Goal: Task Accomplishment & Management: Manage account settings

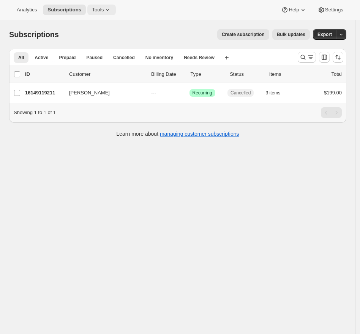
click at [95, 8] on span "Tools" at bounding box center [98, 10] width 12 height 6
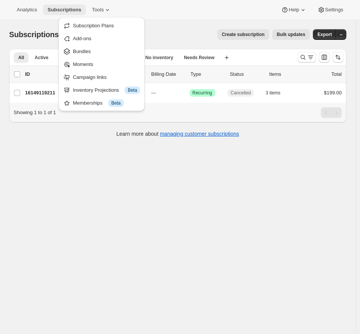
click at [71, 9] on span "Subscriptions" at bounding box center [64, 10] width 34 height 6
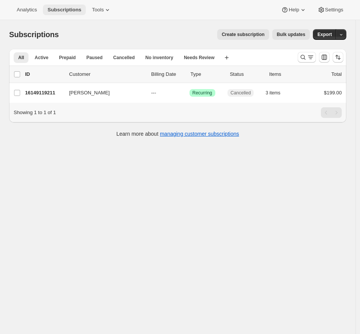
click at [72, 9] on span "Subscriptions" at bounding box center [64, 10] width 34 height 6
click at [72, 8] on span "Subscriptions" at bounding box center [64, 10] width 34 height 6
click at [71, 19] on div "Analytics Subscriptions Tools Help Settings" at bounding box center [180, 10] width 360 height 20
click at [72, 15] on button "Subscriptions" at bounding box center [64, 10] width 43 height 11
click at [102, 13] on button "Tools" at bounding box center [101, 10] width 28 height 11
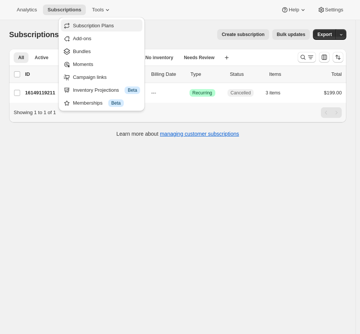
click at [94, 27] on span "Subscription Plans" at bounding box center [93, 26] width 41 height 6
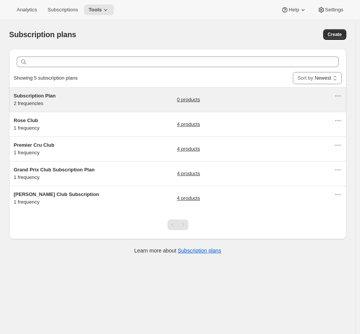
click at [111, 105] on div "Subscription Plan 2 frequencies 0 products" at bounding box center [174, 99] width 320 height 15
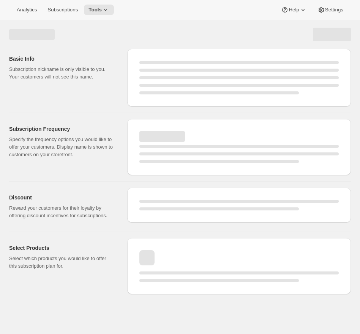
select select "WEEK"
select select "MONTH"
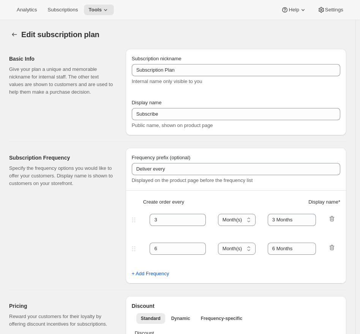
type input "Subscription Plan"
type input "Subscribe"
type input "3"
select select "MONTH"
type input "3 Months"
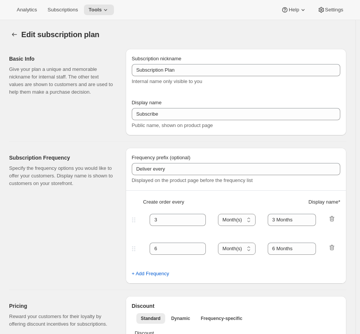
type input "6"
type input "6 Months"
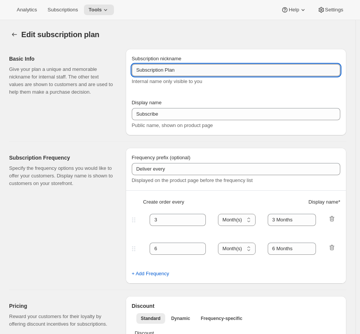
click at [221, 72] on input "Subscription Plan" at bounding box center [236, 70] width 208 height 12
type input "Subscription Plan (individual products?)"
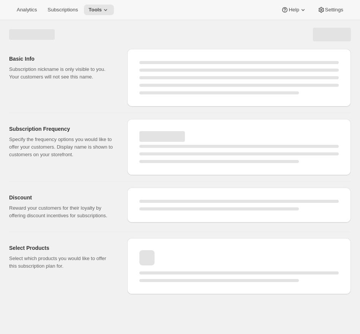
select select "MONTH"
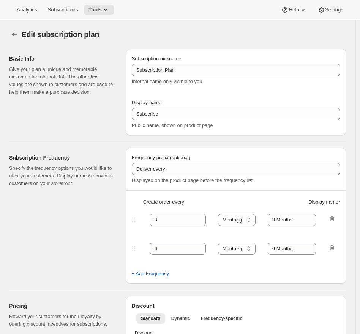
type input "Subscription Plan (individual products?)"
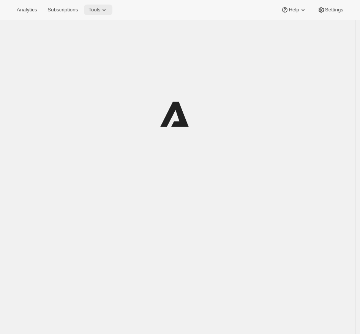
click at [103, 13] on button "Tools" at bounding box center [98, 10] width 28 height 11
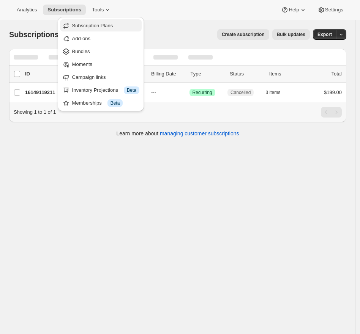
click at [94, 25] on span "Subscription Plans" at bounding box center [92, 26] width 41 height 6
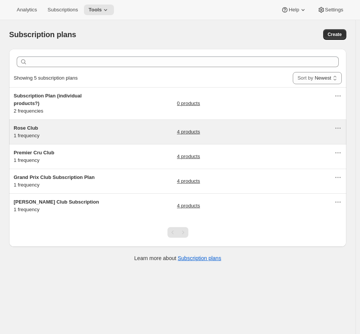
click at [129, 125] on div "Rose Club 1 frequency 4 products" at bounding box center [174, 131] width 320 height 15
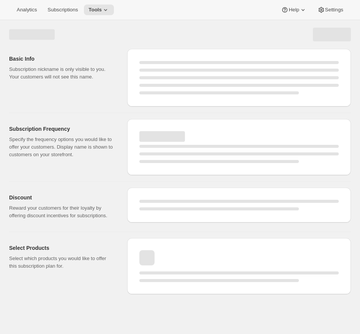
select select "WEEK"
select select "MONTH"
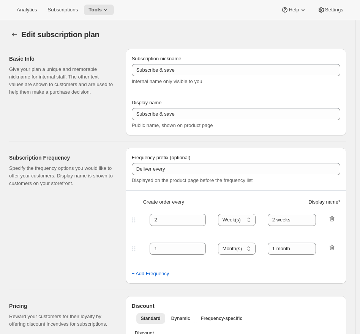
type input "Rose Club"
type input "Join the Rose Club"
type input "Rose Club"
type input "3"
select select "MONTH"
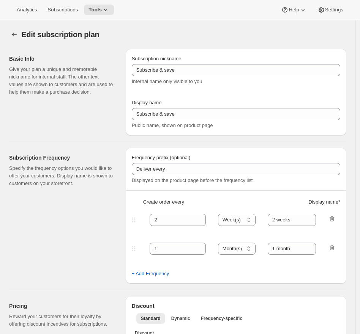
type input "selection"
checkbox input "true"
select select "YEARDAY"
select select "12"
select select "9"
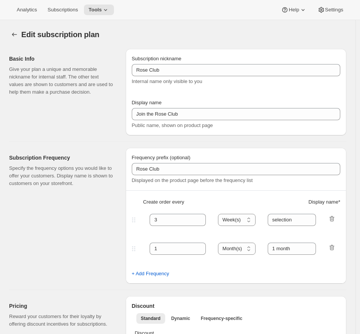
select select "3"
select select "6"
select select "9"
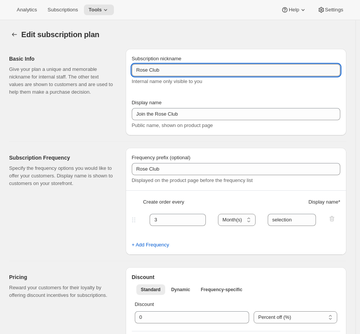
click at [222, 72] on input "Rose Club" at bounding box center [236, 70] width 208 height 12
type input "Rose Club [don't change display name]"
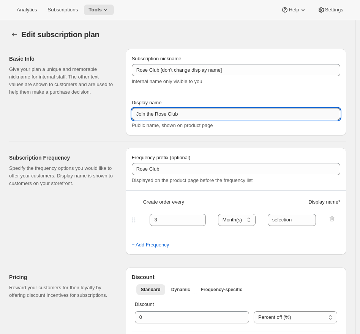
click at [200, 111] on input "Join the Rose Club" at bounding box center [236, 114] width 208 height 12
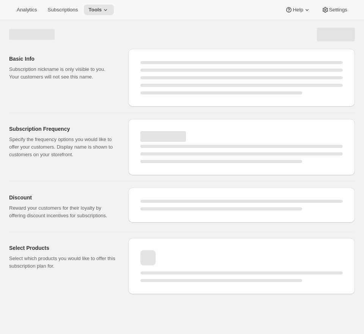
select select "MONTH"
select select "YEARDAY"
select select "12"
select select "9"
select select "3"
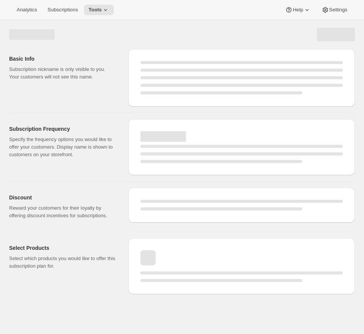
select select "6"
select select "9"
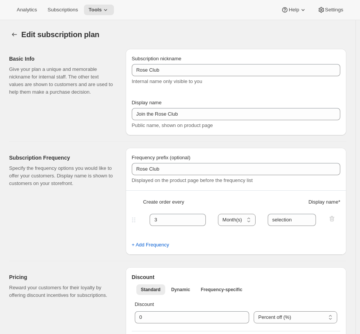
type input "Rose Club [don't change display name]"
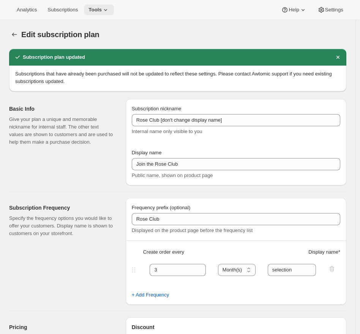
click at [114, 7] on button "Tools" at bounding box center [99, 10] width 30 height 11
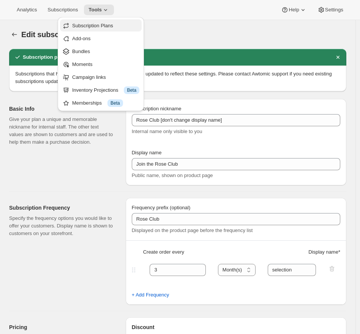
click at [89, 25] on span "Subscription Plans" at bounding box center [92, 26] width 41 height 6
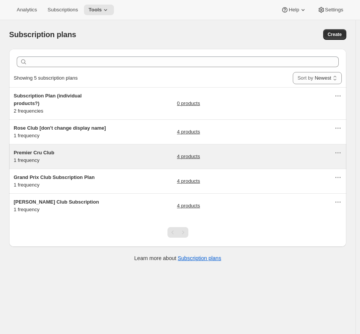
click at [72, 147] on div "Premier Cru Club 1 frequency 4 products" at bounding box center [177, 157] width 337 height 24
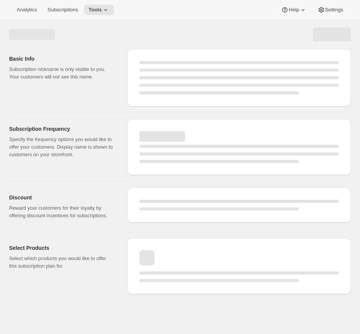
select select "WEEK"
select select "MONTH"
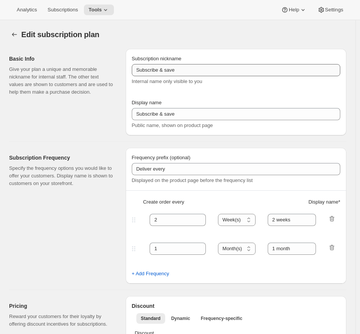
type input "Premier Cru Club"
type input "Join the Premier Cru Club"
type input "Premier Cru Club"
type input "3"
select select "MONTH"
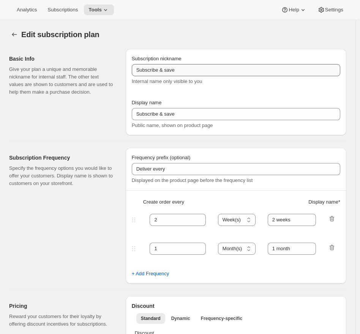
type input "selections"
checkbox input "true"
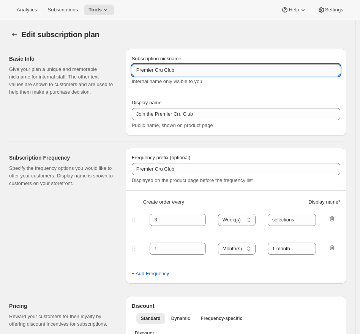
select select "YEARDAY"
select select "12"
select select "9"
select select "3"
select select "6"
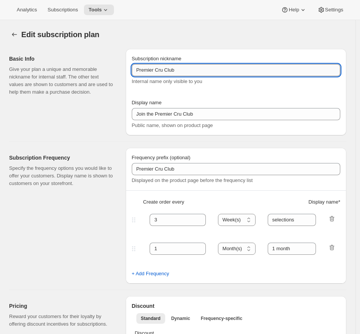
select select "9"
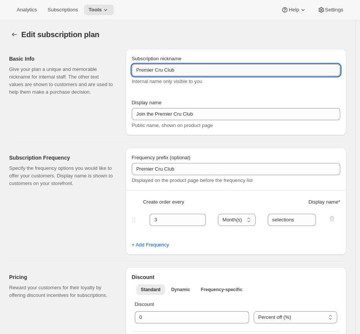
click at [193, 72] on input "Premier Cru Club" at bounding box center [236, 70] width 208 height 12
type input "Premier Cru Club [don't change display name]"
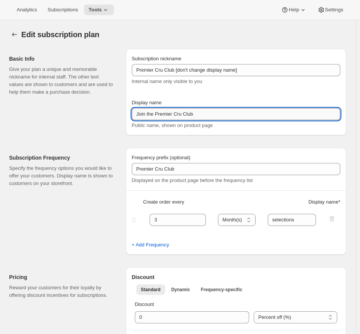
click at [220, 114] on input "Join the Premier Cru Club" at bounding box center [236, 114] width 208 height 12
click at [219, 114] on input "Join the Premier Cru Club" at bounding box center [236, 114] width 208 height 12
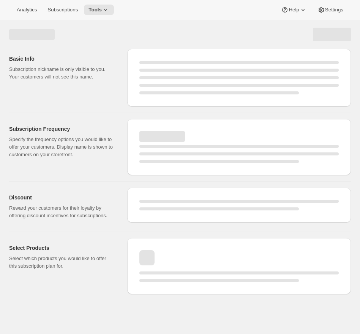
select select "MONTH"
select select "YEARDAY"
select select "12"
select select "9"
select select "3"
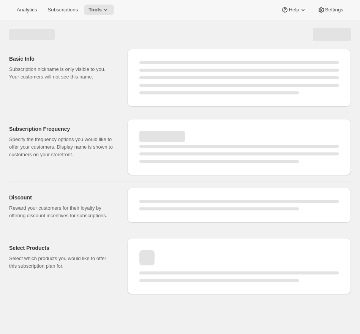
select select "6"
select select "9"
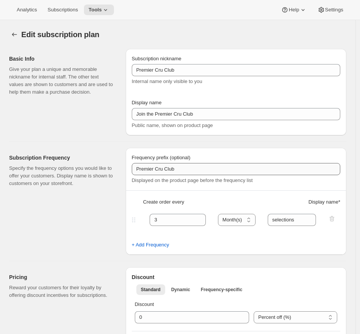
type input "Premier Cru Club [don't change display name]"
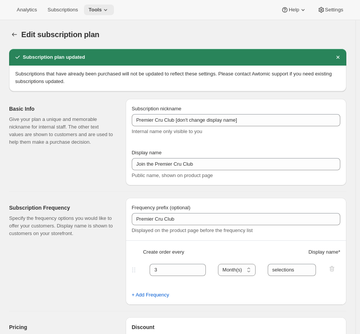
click at [99, 5] on button "Tools" at bounding box center [99, 10] width 30 height 11
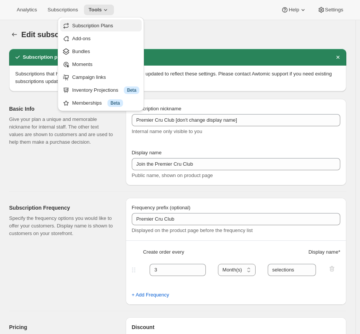
click at [85, 24] on span "Subscription Plans" at bounding box center [92, 26] width 41 height 6
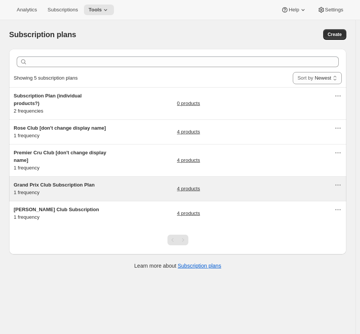
click at [120, 184] on div "Grand Prix Club Subscription Plan 1 frequency 4 products" at bounding box center [174, 188] width 320 height 15
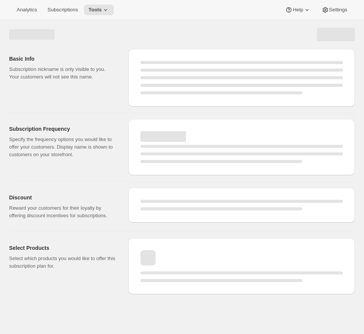
select select "WEEK"
select select "MONTH"
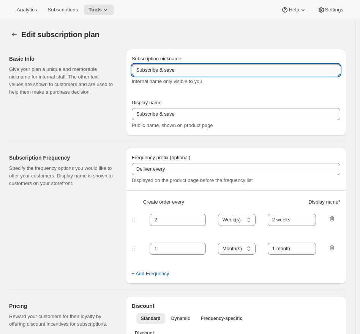
click at [205, 73] on input "Subscribe & save" at bounding box center [236, 70] width 208 height 12
type input "Grand Prix Club Subscription Plan"
type input "Join the Grand Prix Club"
type input "Grand Prix Club"
type input "3"
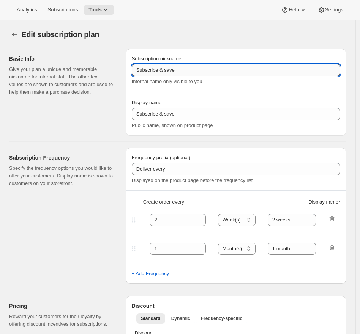
select select "MONTH"
type input "selections"
checkbox input "true"
select select "YEARDAY"
select select "12"
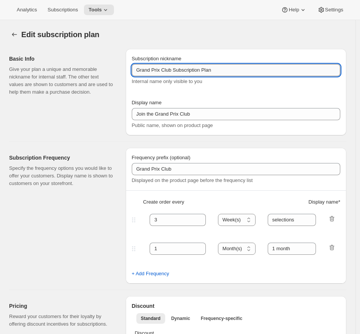
select select "9"
select select "3"
select select "6"
select select "9"
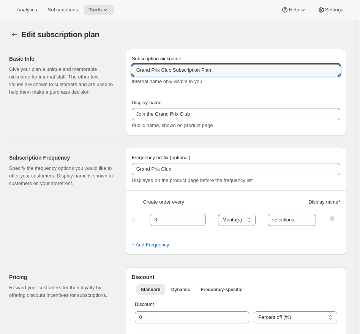
click at [241, 77] on div "Subscription nickname Grand Prix Club Subscription Plan Internal name only visi…" at bounding box center [236, 70] width 208 height 30
click at [245, 74] on input "Grand Prix Club Subscription Plan" at bounding box center [236, 70] width 208 height 12
type input "Grand Prix Club Subscription Plan [don't change display name]"
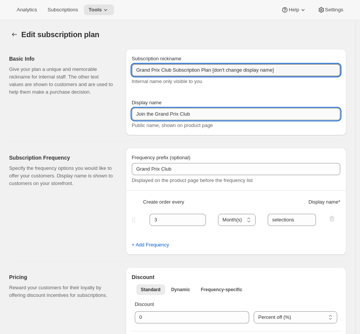
click at [231, 116] on input "Join the Grand Prix Club" at bounding box center [236, 114] width 208 height 12
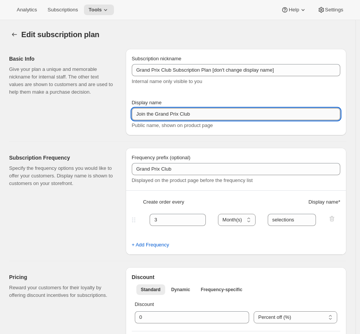
click at [231, 116] on input "Join the Grand Prix Club" at bounding box center [236, 114] width 208 height 12
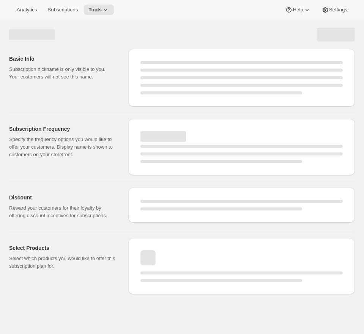
select select "MONTH"
select select "YEARDAY"
select select "12"
select select "9"
select select "3"
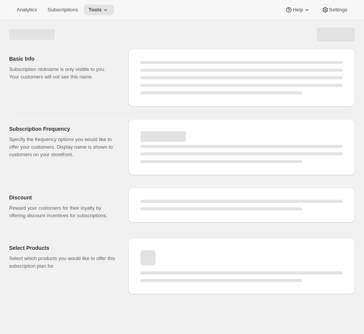
select select "6"
select select "9"
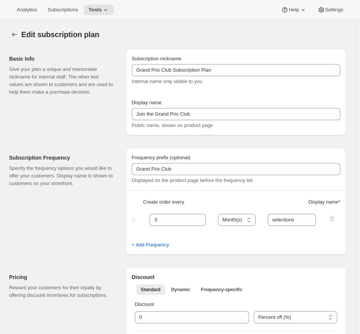
type input "Grand Prix Club Subscription Plan [don't change display name]"
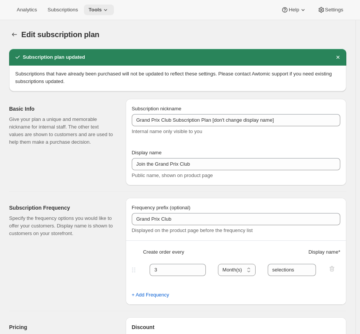
click at [103, 14] on button "Tools" at bounding box center [99, 10] width 30 height 11
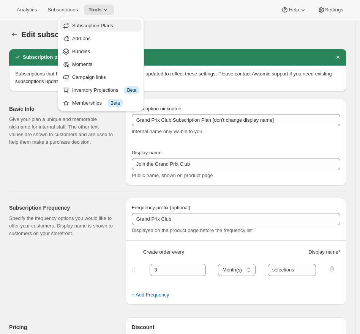
click at [95, 27] on span "Subscription Plans" at bounding box center [92, 26] width 41 height 6
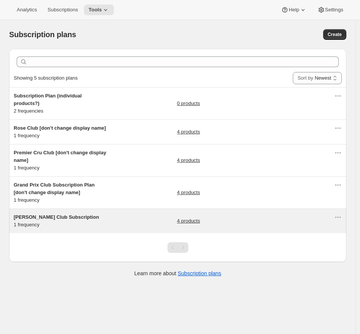
click at [100, 220] on h5 "Hunt Club Subscription" at bounding box center [61, 218] width 95 height 8
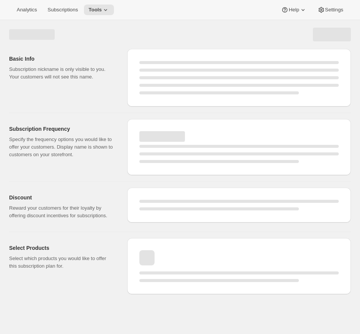
select select "WEEK"
select select "MONTH"
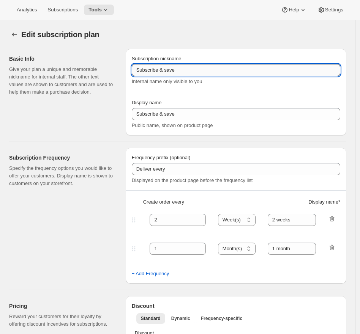
type input "Hunt Club Subscription"
type input "Join the Hunt Club"
type input "Hunt club"
type input "3"
select select "MONTH"
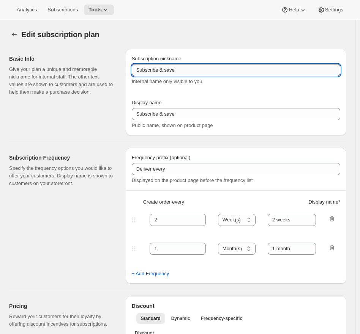
type input "wine selections"
checkbox input "true"
select select "YEARDAY"
select select "3"
select select "6"
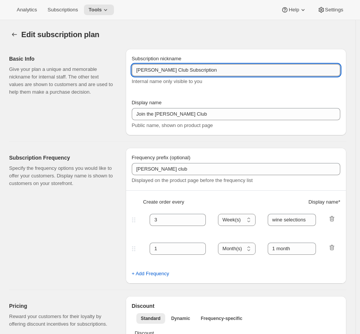
select select "9"
select select "12"
select select "9"
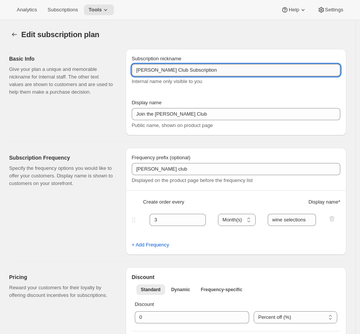
click at [227, 66] on input "Hunt Club Subscription" at bounding box center [236, 70] width 208 height 12
click at [236, 67] on input "Hunt Club Subscription" at bounding box center [236, 70] width 208 height 12
type input "Hunt Club Subscription [don't change display name]"
click at [200, 112] on input "Join the Hunt Club" at bounding box center [236, 114] width 208 height 12
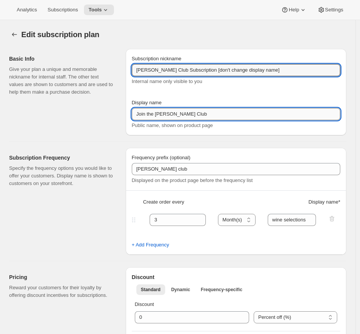
click at [200, 112] on input "Join the Hunt Club" at bounding box center [236, 114] width 208 height 12
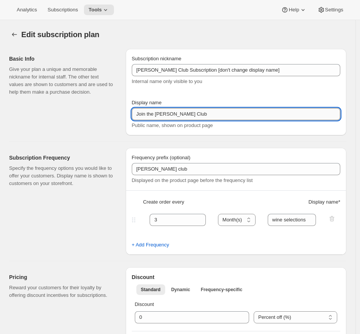
click at [200, 112] on input "Join the Hunt Club" at bounding box center [236, 114] width 208 height 12
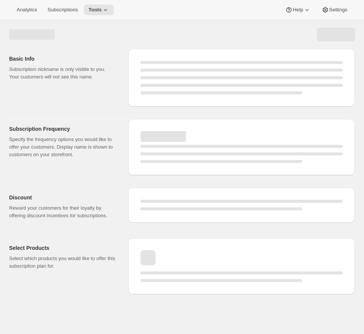
select select "MONTH"
select select "YEARDAY"
select select "3"
select select "6"
select select "9"
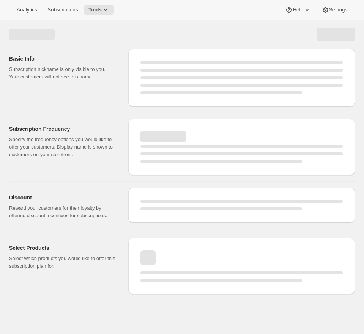
select select "12"
select select "9"
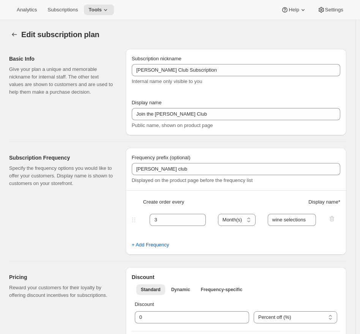
type input "Hunt Club Subscription [don't change display name]"
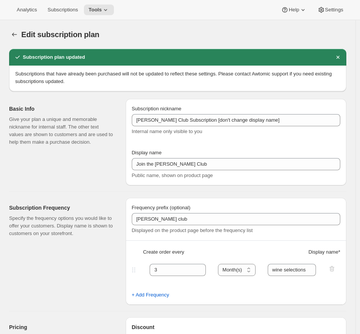
click at [121, 8] on div "Analytics Subscriptions Tools Help Settings" at bounding box center [180, 10] width 360 height 20
click at [109, 8] on icon at bounding box center [106, 10] width 8 height 8
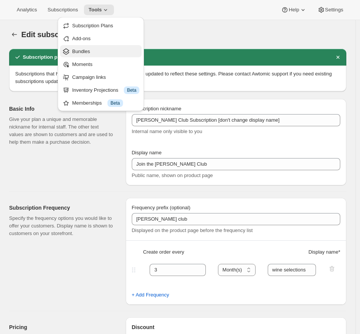
click at [96, 48] on span "Bundles" at bounding box center [105, 52] width 67 height 8
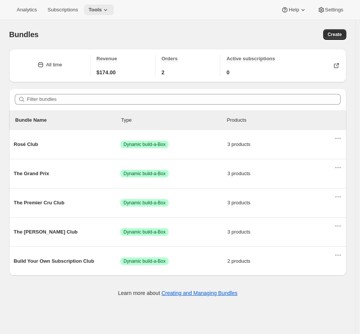
click at [94, 7] on span "Tools" at bounding box center [94, 10] width 13 height 6
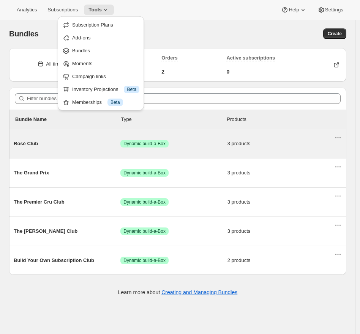
scroll to position [2, 0]
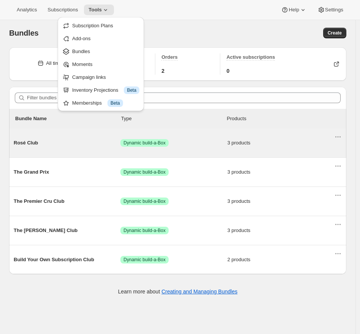
click at [183, 150] on div "Rosé Club Success Dynamic build-a-Box 3 products" at bounding box center [174, 143] width 320 height 20
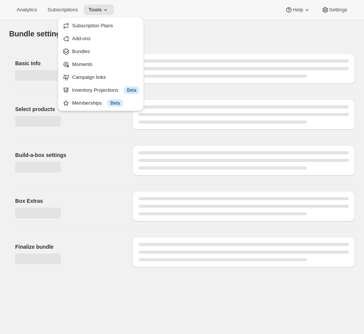
click at [212, 49] on div "Basic Info" at bounding box center [182, 66] width 346 height 39
type input "Rosé Club"
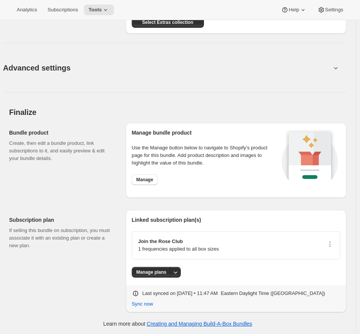
scroll to position [564, 0]
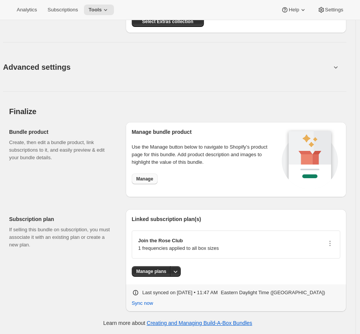
click at [145, 178] on span "Manage" at bounding box center [144, 179] width 17 height 6
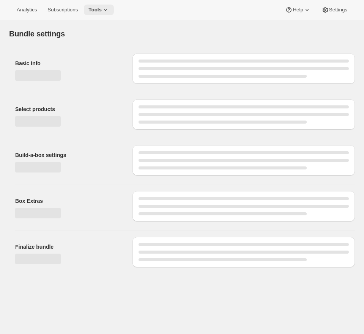
click at [94, 5] on button "Tools" at bounding box center [99, 10] width 30 height 11
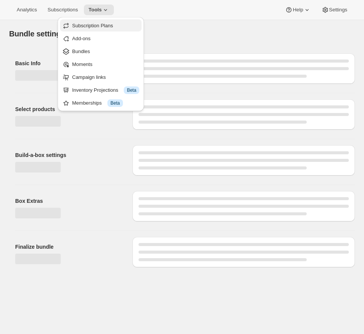
type input "Rosé Club"
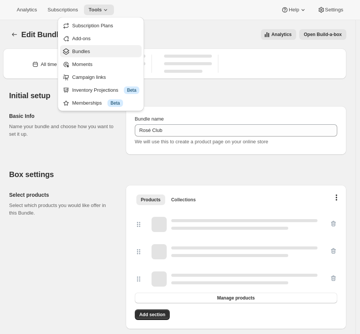
click at [82, 48] on span "Bundles" at bounding box center [105, 52] width 67 height 8
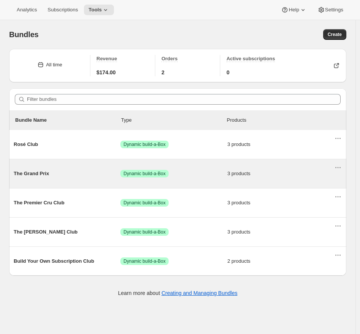
click at [166, 179] on div "The Grand Prix Success Dynamic build-a-Box 3 products" at bounding box center [174, 174] width 320 height 20
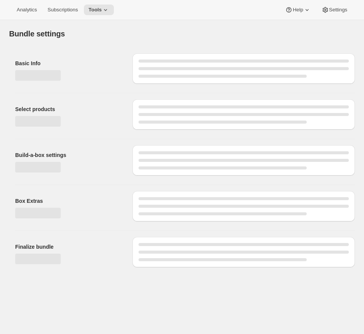
type input "The Grand Prix"
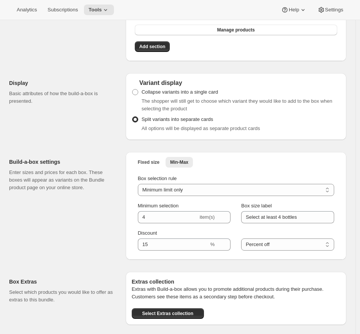
scroll to position [564, 0]
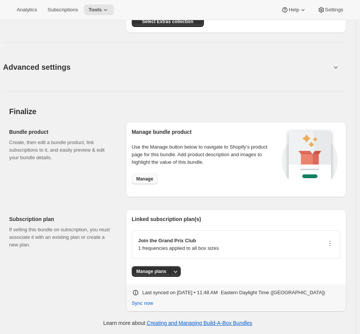
click at [146, 178] on span "Manage" at bounding box center [144, 179] width 17 height 6
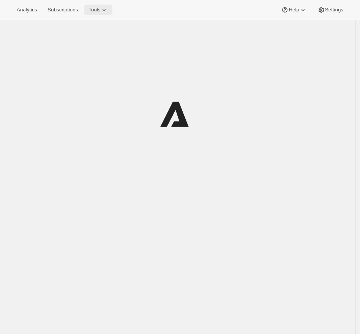
click at [98, 11] on span "Tools" at bounding box center [94, 10] width 12 height 6
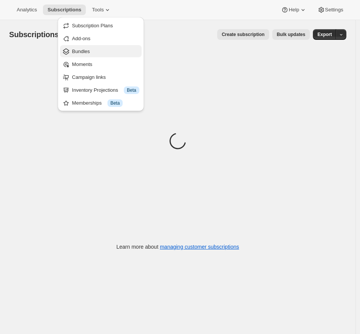
click at [83, 54] on span "Bundles" at bounding box center [81, 52] width 18 height 6
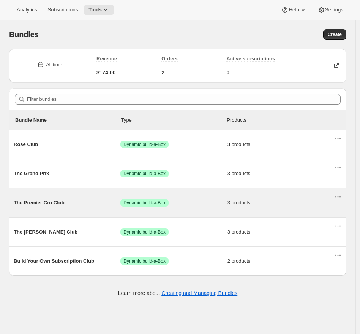
click at [196, 213] on div "The Premier Cru Club Success Dynamic build-a-Box 3 products" at bounding box center [177, 203] width 337 height 29
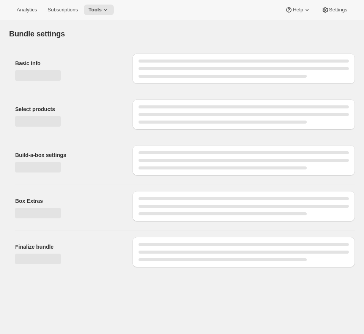
type input "The Premier Cru Club"
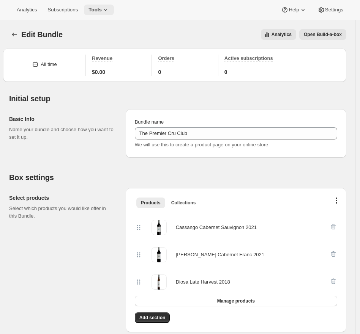
click at [95, 9] on span "Tools" at bounding box center [94, 10] width 13 height 6
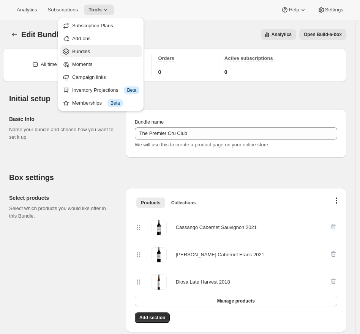
click at [93, 52] on span "Bundles" at bounding box center [105, 52] width 67 height 8
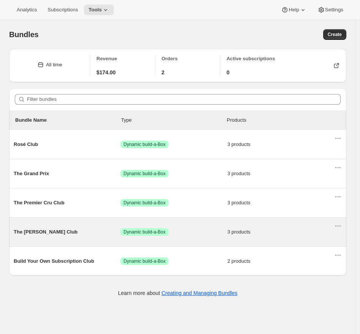
click at [176, 234] on span "Success Dynamic build-a-Box" at bounding box center [173, 232] width 107 height 8
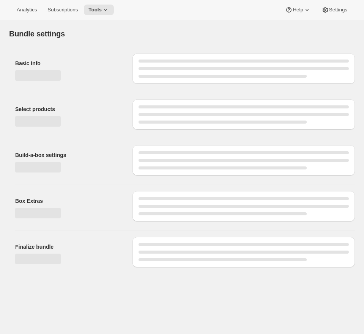
type input "The [PERSON_NAME] Club"
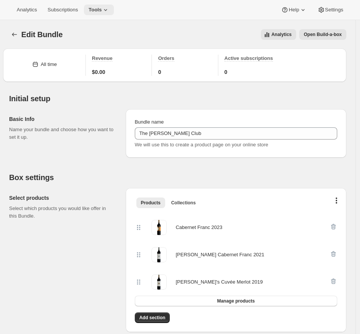
click at [107, 11] on icon at bounding box center [106, 10] width 8 height 8
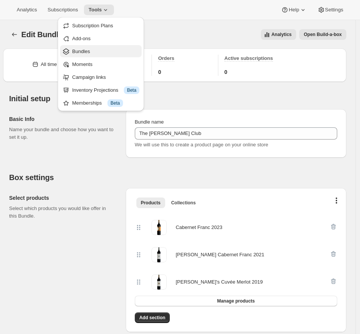
click at [84, 50] on span "Bundles" at bounding box center [81, 52] width 18 height 6
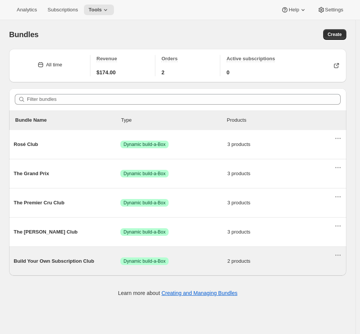
click at [189, 262] on span "Success Dynamic build-a-Box" at bounding box center [173, 262] width 107 height 8
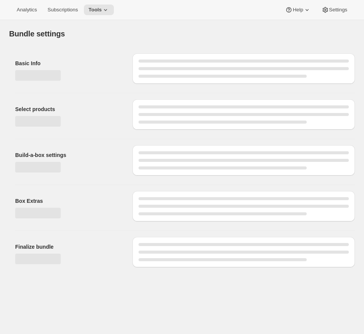
type input "Build Your Own Subscription Club"
select select "minMax"
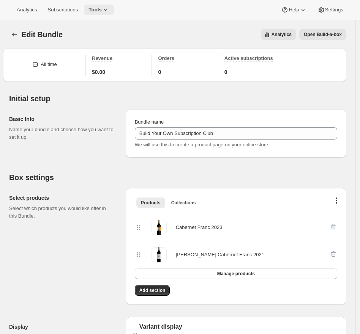
click at [96, 13] on span "Tools" at bounding box center [94, 10] width 13 height 6
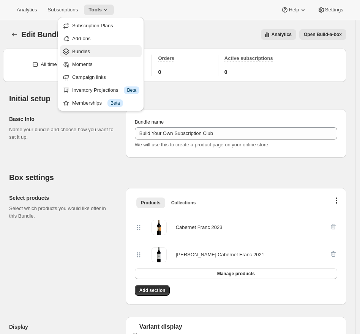
click at [83, 52] on span "Bundles" at bounding box center [81, 52] width 18 height 6
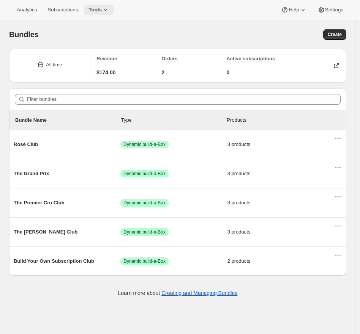
click at [99, 14] on button "Tools" at bounding box center [99, 10] width 30 height 11
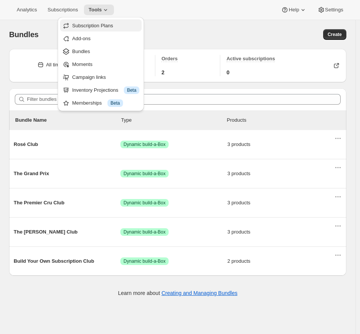
click at [95, 23] on span "Subscription Plans" at bounding box center [92, 26] width 41 height 6
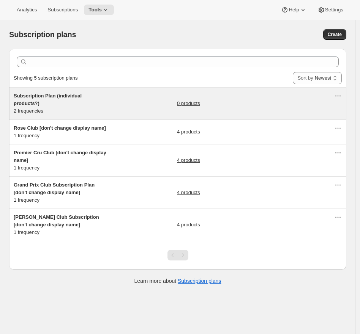
click at [240, 105] on div "0 products" at bounding box center [255, 103] width 157 height 23
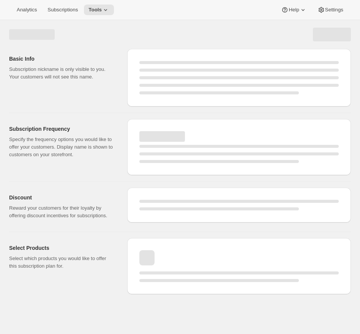
select select "WEEK"
select select "MONTH"
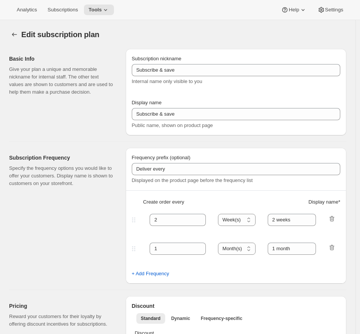
type input "Subscription Plan (individual products?)"
type input "Subscribe"
type input "3"
select select "MONTH"
type input "3 Months"
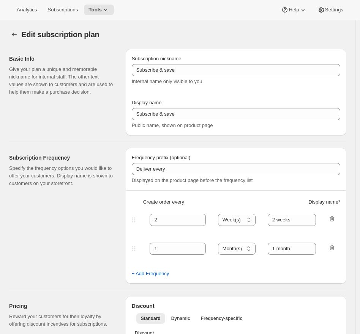
type input "6"
type input "6 Months"
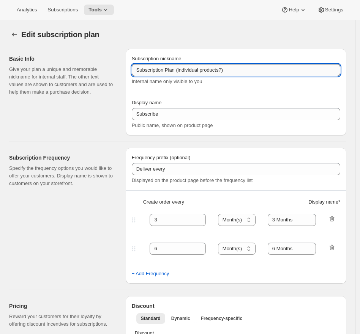
drag, startPoint x: 178, startPoint y: 72, endPoint x: 324, endPoint y: 72, distance: 145.7
click at [322, 72] on input "Subscription Plan (individual products?)" at bounding box center [236, 70] width 208 height 12
type input "Subscription Plan [don't change display name]"
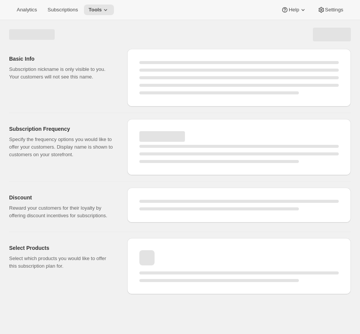
select select "MONTH"
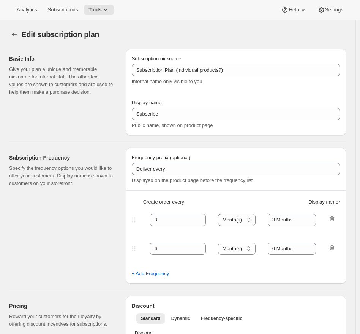
type input "Subscription Plan [don't change display name]"
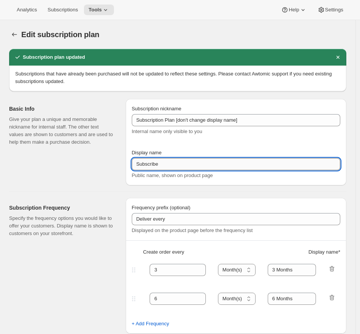
click at [163, 164] on input "Subscribe" at bounding box center [236, 164] width 208 height 12
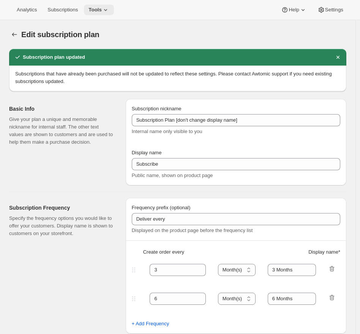
click at [102, 9] on span "Tools" at bounding box center [94, 10] width 13 height 6
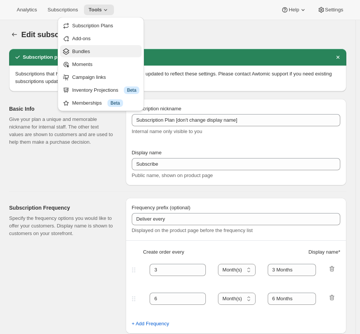
click at [88, 49] on span "Bundles" at bounding box center [81, 52] width 18 height 6
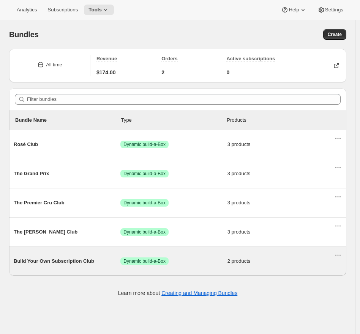
click at [74, 266] on div "Build Your Own Subscription Club Success Dynamic build-a-Box 2 products" at bounding box center [174, 262] width 320 height 20
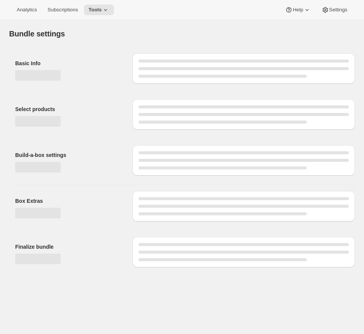
type input "Build Your Own Subscription Club"
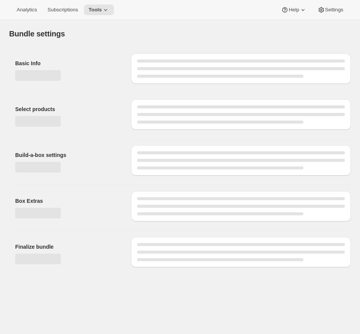
select select "minMax"
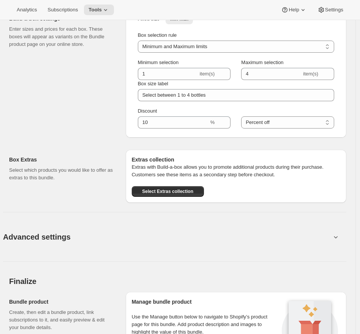
scroll to position [551, 0]
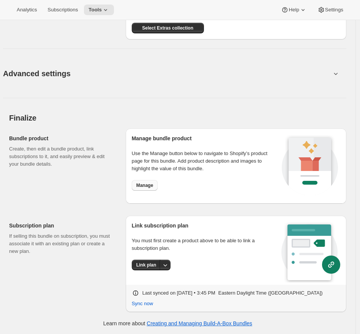
click at [141, 183] on span "Manage" at bounding box center [144, 186] width 17 height 6
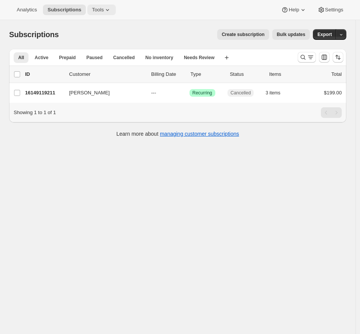
click at [107, 13] on icon at bounding box center [108, 10] width 8 height 8
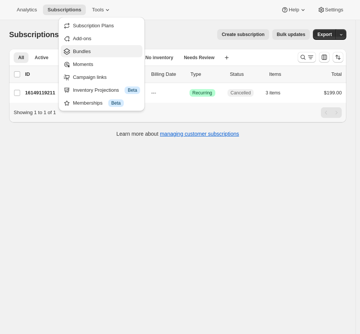
click at [100, 48] on span "Bundles" at bounding box center [106, 52] width 67 height 8
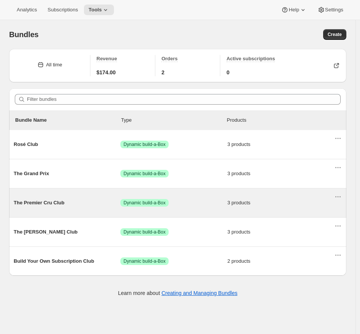
click at [95, 208] on div "The Premier Cru Club Success Dynamic build-a-Box 3 products" at bounding box center [174, 203] width 320 height 20
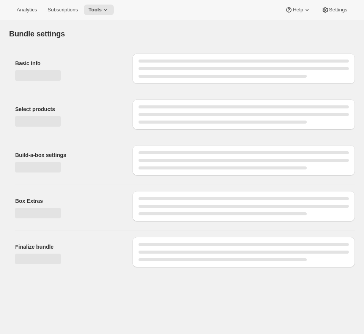
type input "The Premier Cru Club"
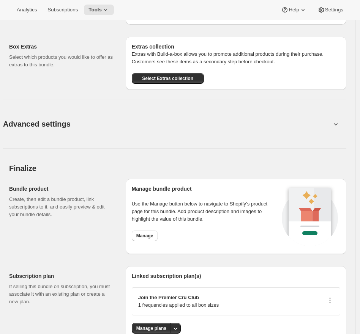
scroll to position [509, 0]
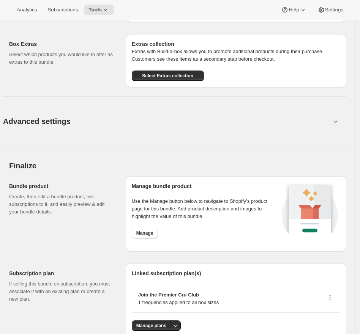
click at [148, 227] on div "Manage bundle product Use the Manage button below to navigate to Shopify’s prod…" at bounding box center [206, 214] width 148 height 63
click at [146, 233] on span "Manage" at bounding box center [144, 233] width 17 height 6
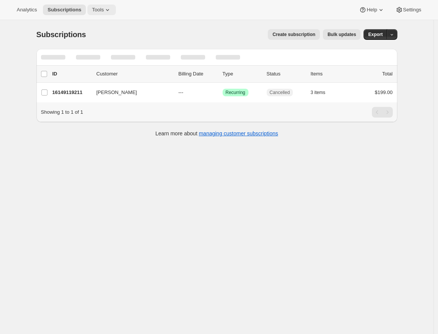
click at [104, 8] on span "Tools" at bounding box center [98, 10] width 12 height 6
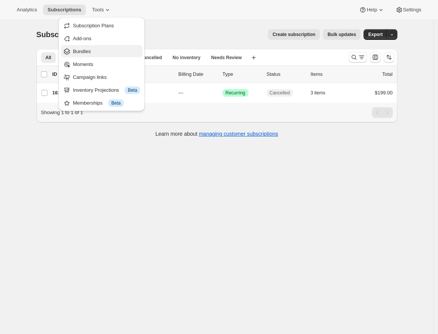
click at [89, 52] on span "Bundles" at bounding box center [82, 52] width 18 height 6
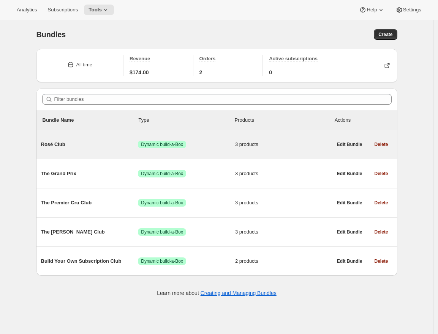
click at [209, 147] on span "Success Dynamic build-a-Box" at bounding box center [186, 145] width 97 height 8
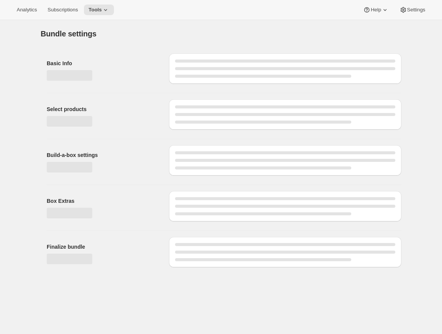
type input "Rosé Club"
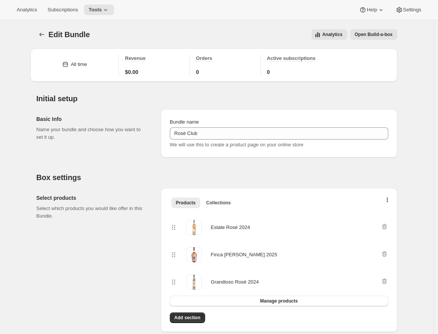
click at [368, 31] on span "Open Build-a-box" at bounding box center [373, 34] width 38 height 6
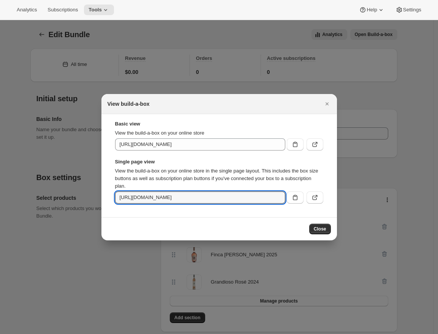
scroll to position [0, 84]
drag, startPoint x: 239, startPoint y: 197, endPoint x: 438, endPoint y: 208, distance: 198.4
click at [438, 208] on html "Analytics Subscriptions Tools Help Settings Skip to content Edit Bundle. This p…" at bounding box center [219, 167] width 438 height 334
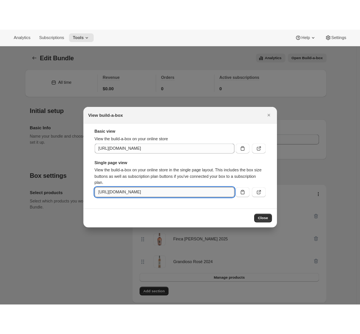
scroll to position [0, 0]
